Goal: Task Accomplishment & Management: Manage account settings

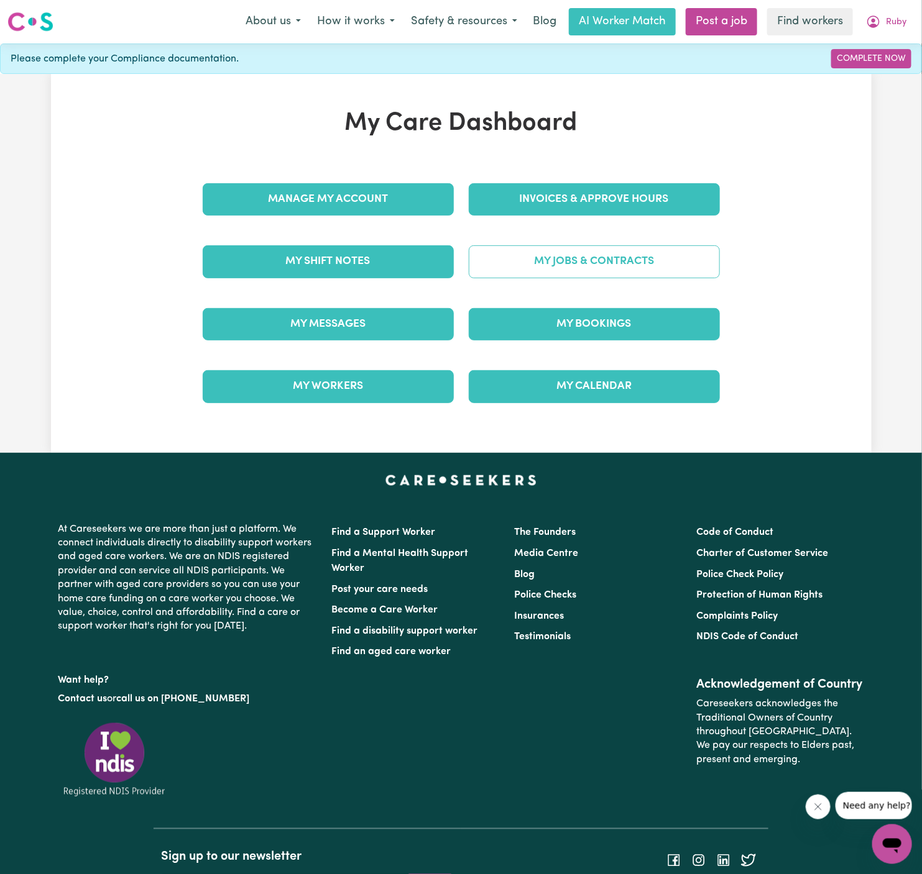
click at [594, 267] on link "My Jobs & Contracts" at bounding box center [594, 261] width 251 height 32
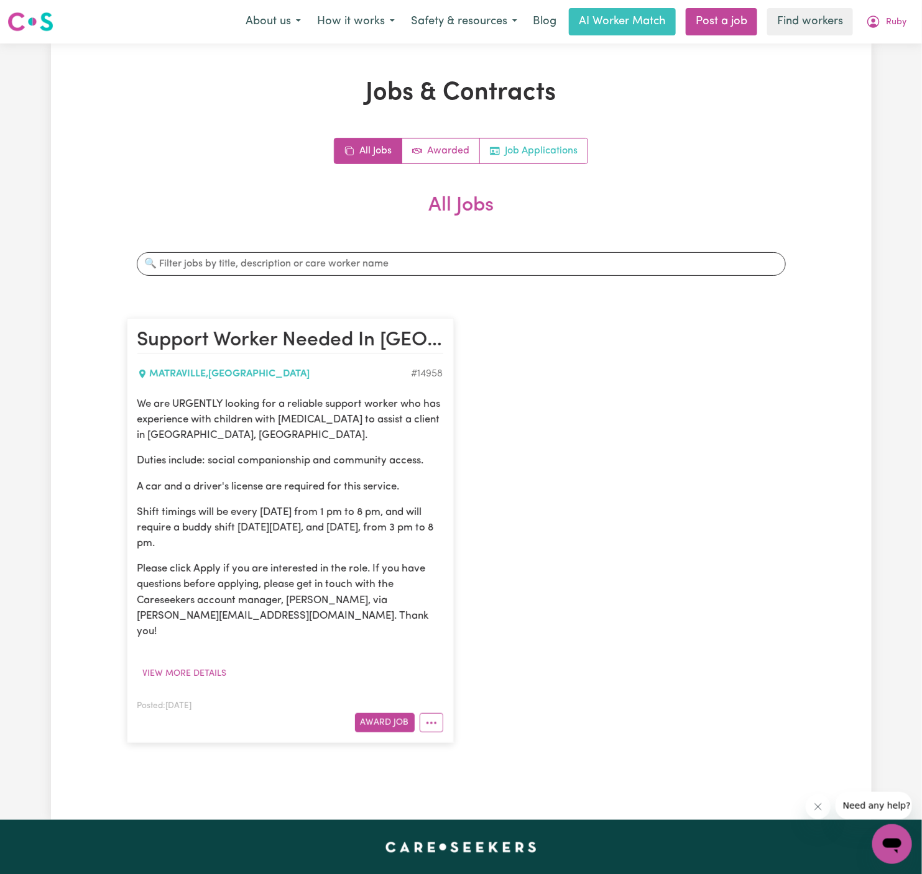
click at [548, 148] on link "Job Applications" at bounding box center [534, 151] width 108 height 25
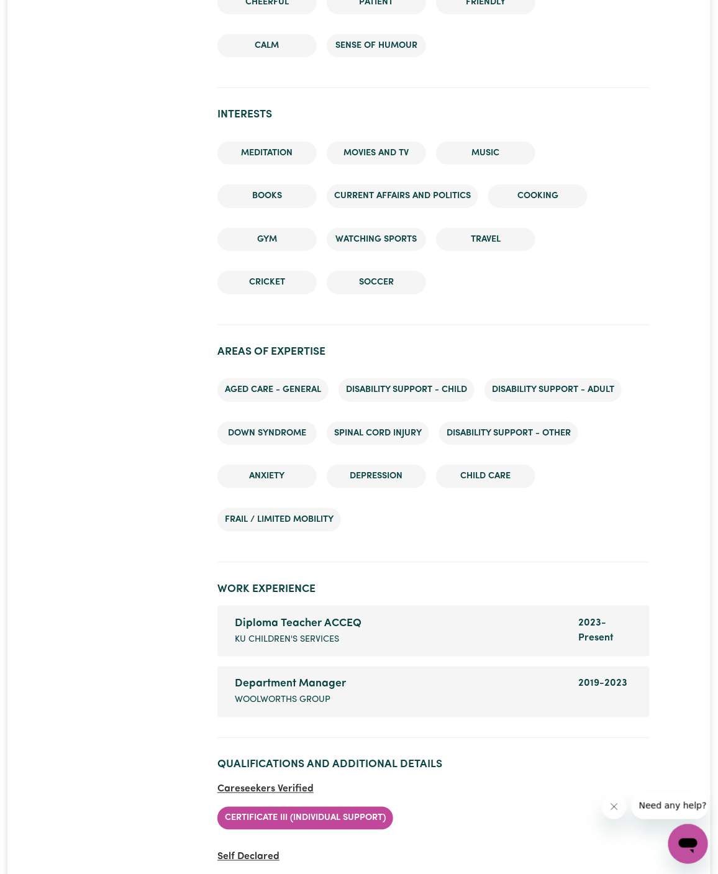
scroll to position [1832, 0]
